Goal: Transaction & Acquisition: Download file/media

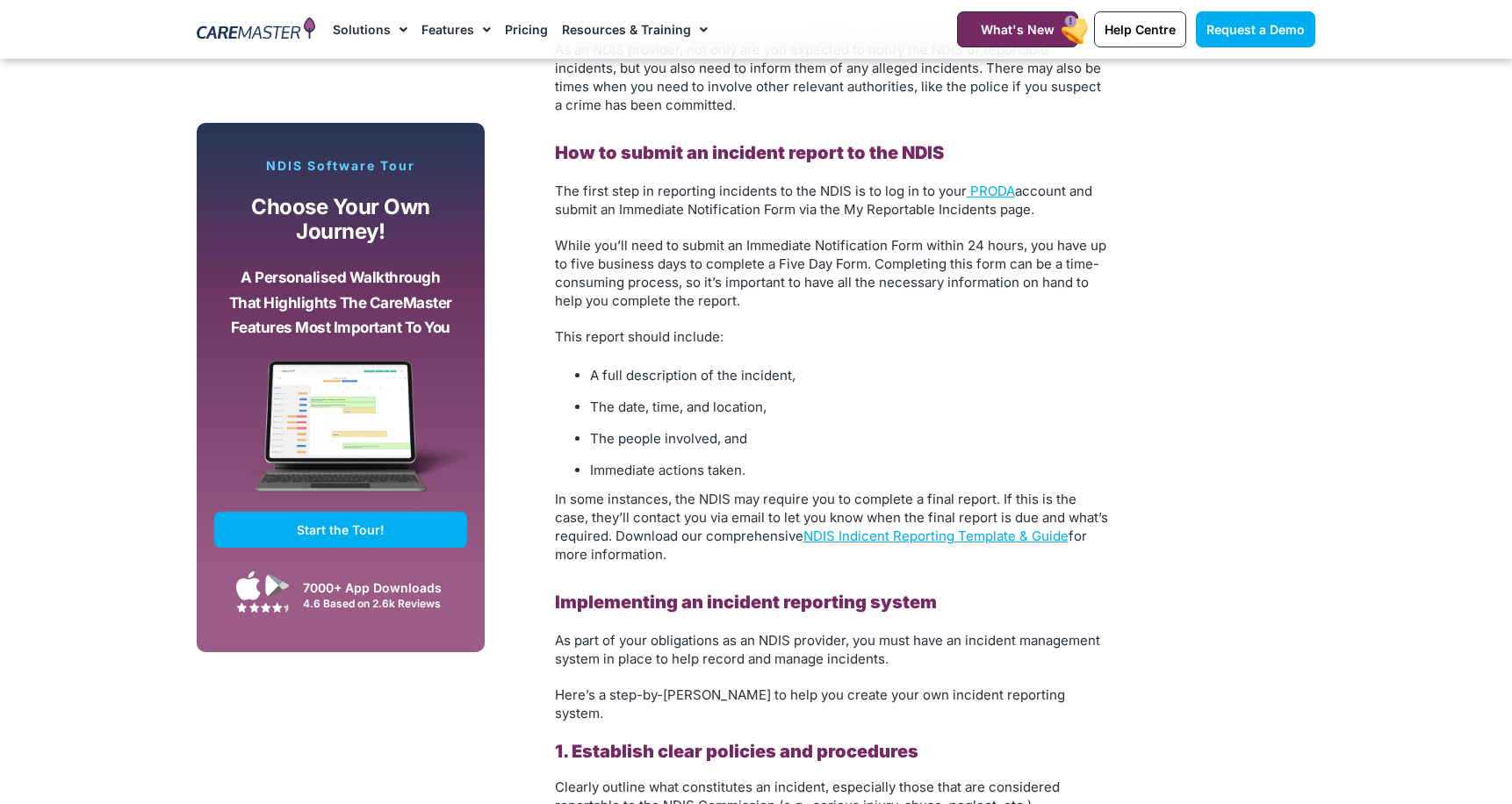
scroll to position [2721, 0]
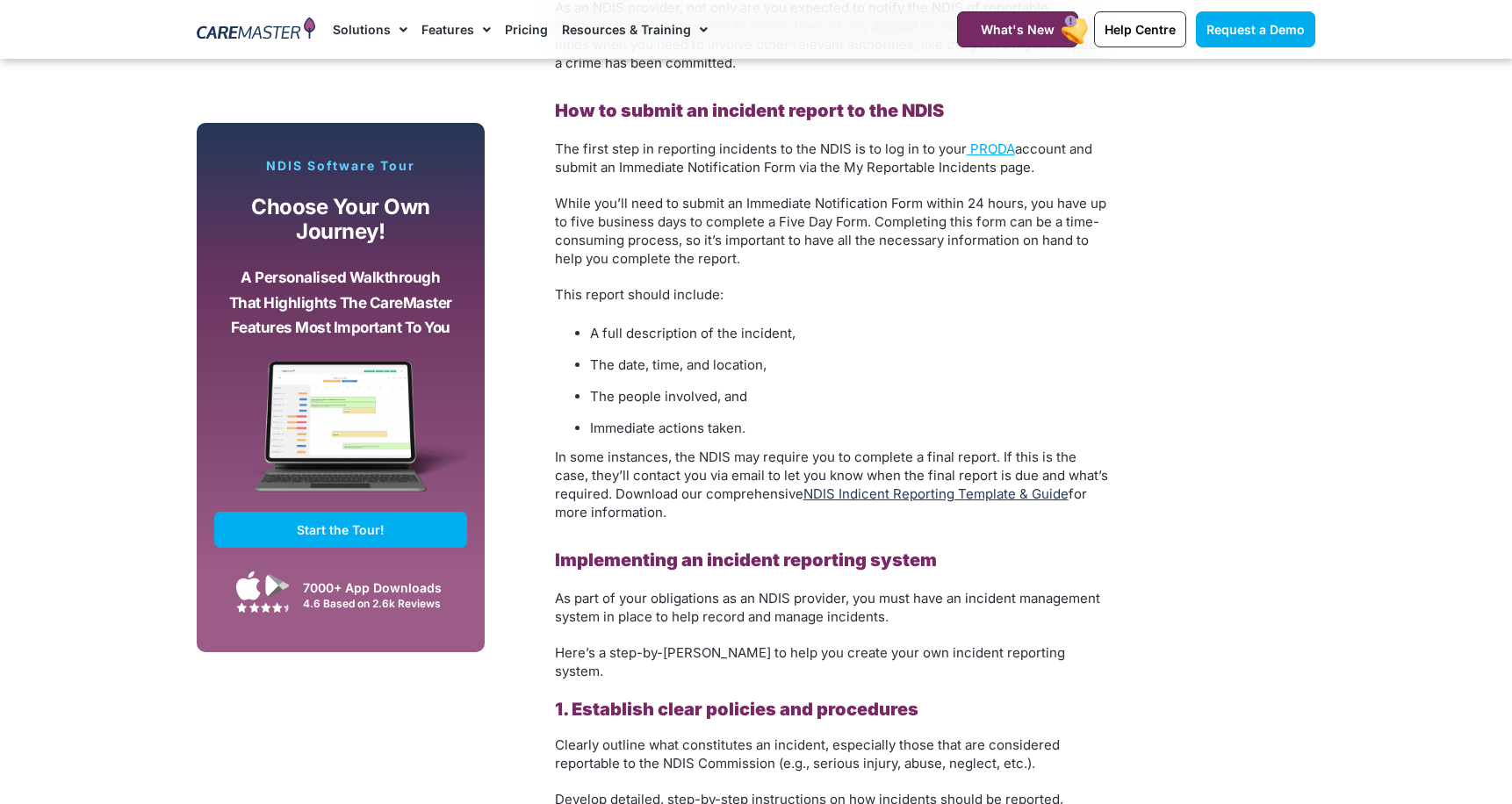
click at [931, 498] on link "NDIS Indicent Reporting Template & Guide" at bounding box center [936, 494] width 265 height 17
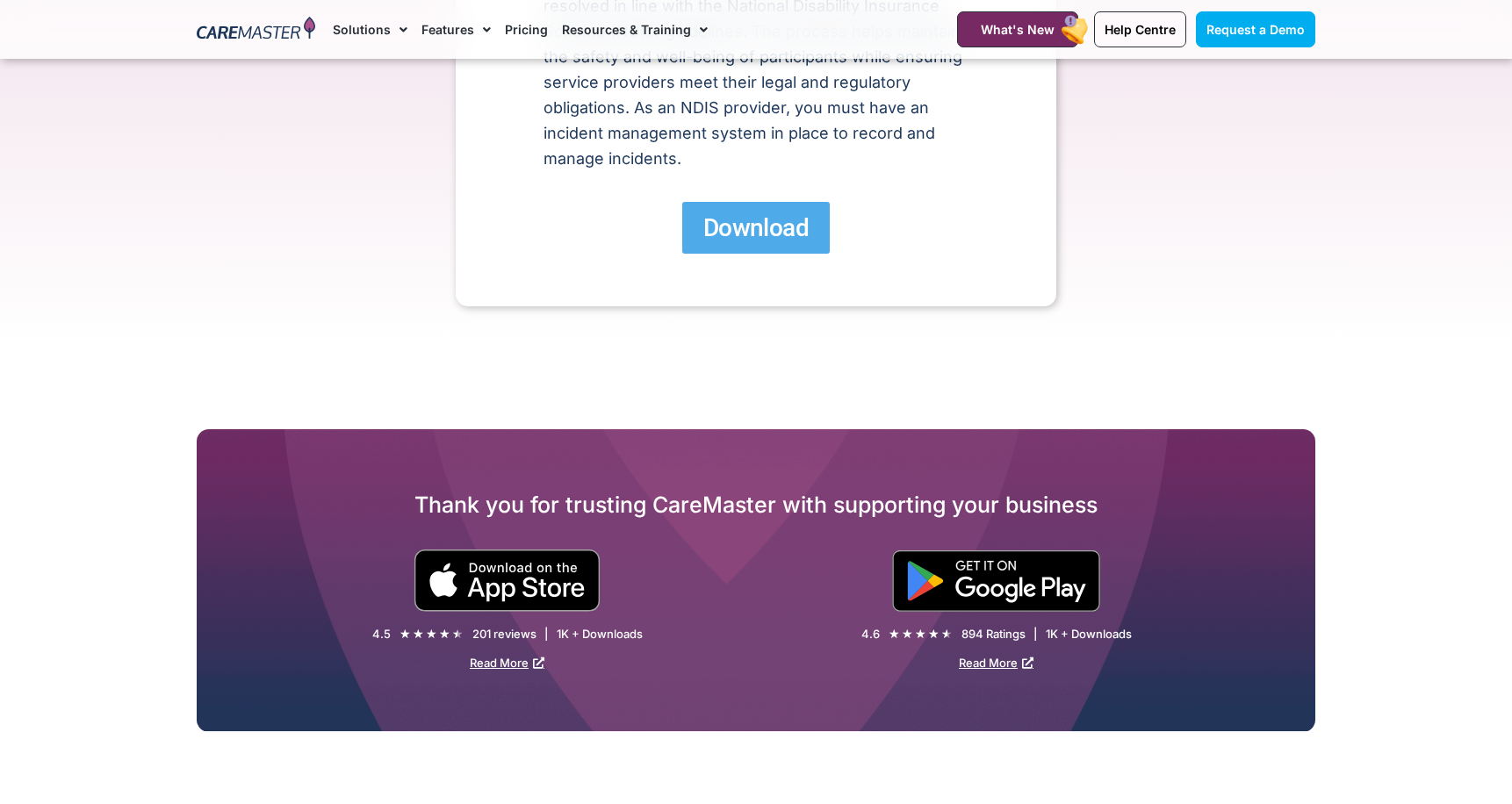
scroll to position [527, 0]
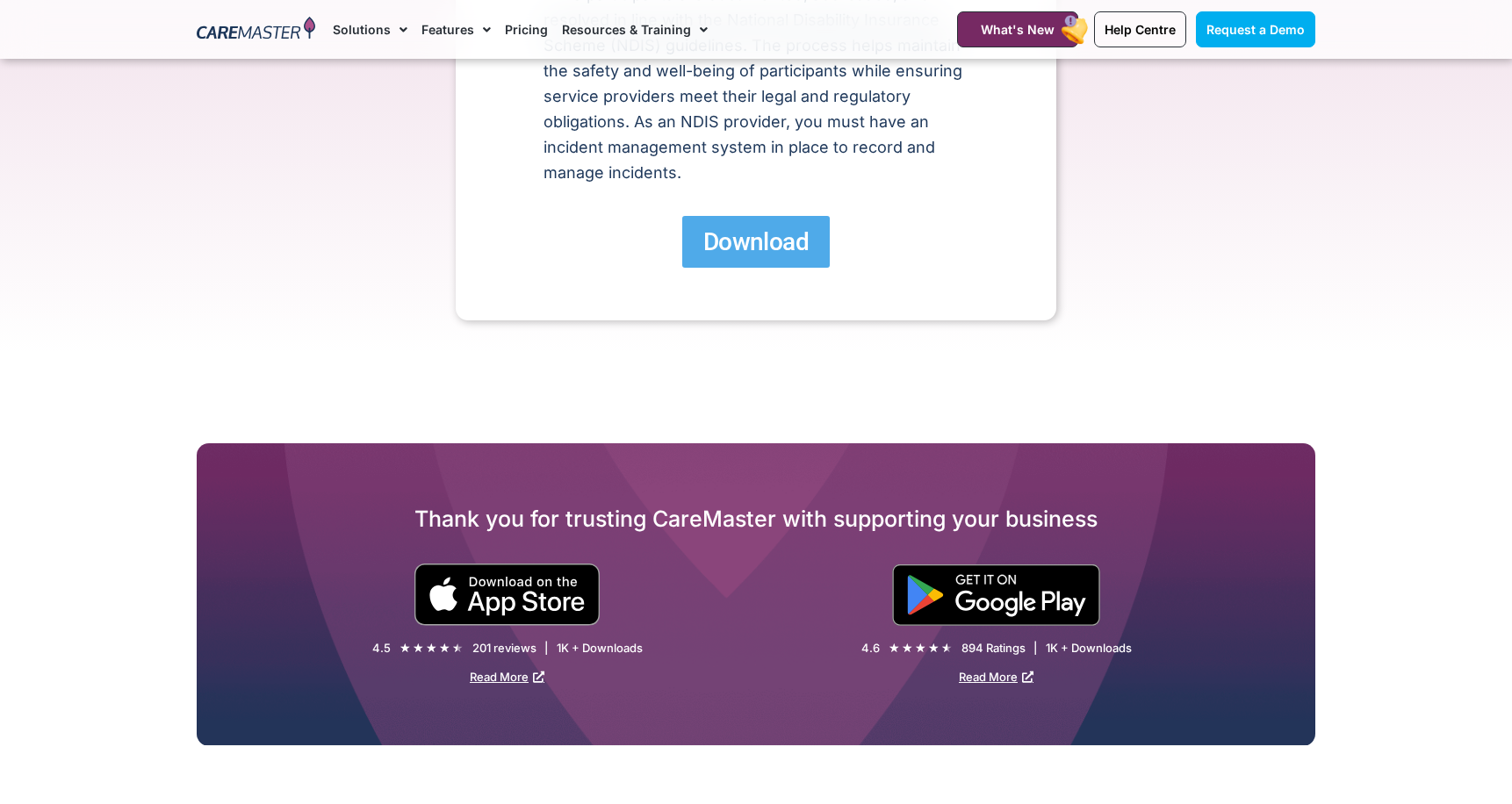
click at [736, 267] on link "Download" at bounding box center [756, 242] width 147 height 52
